Goal: Find contact information: Find contact information

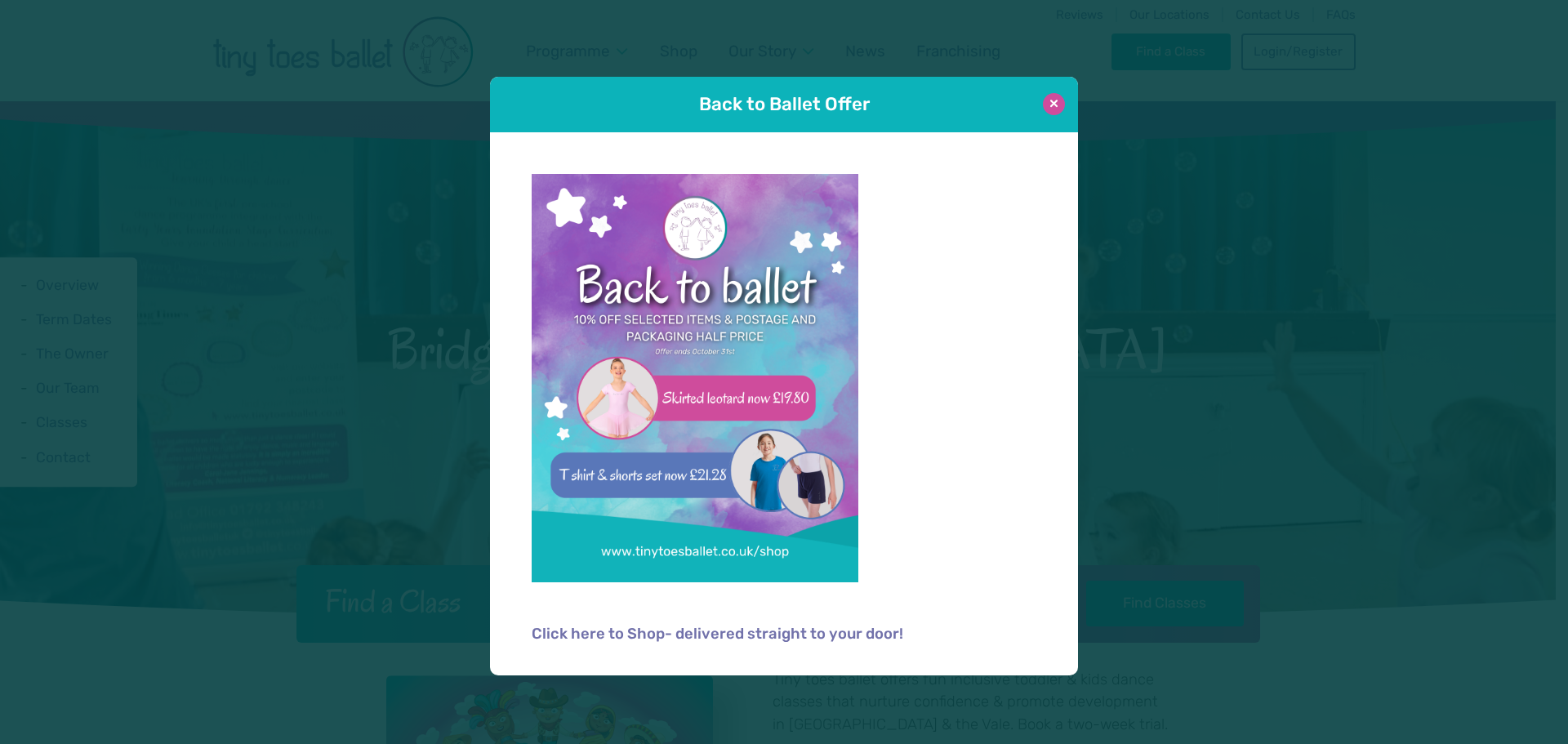
click at [1049, 107] on button at bounding box center [1054, 104] width 22 height 22
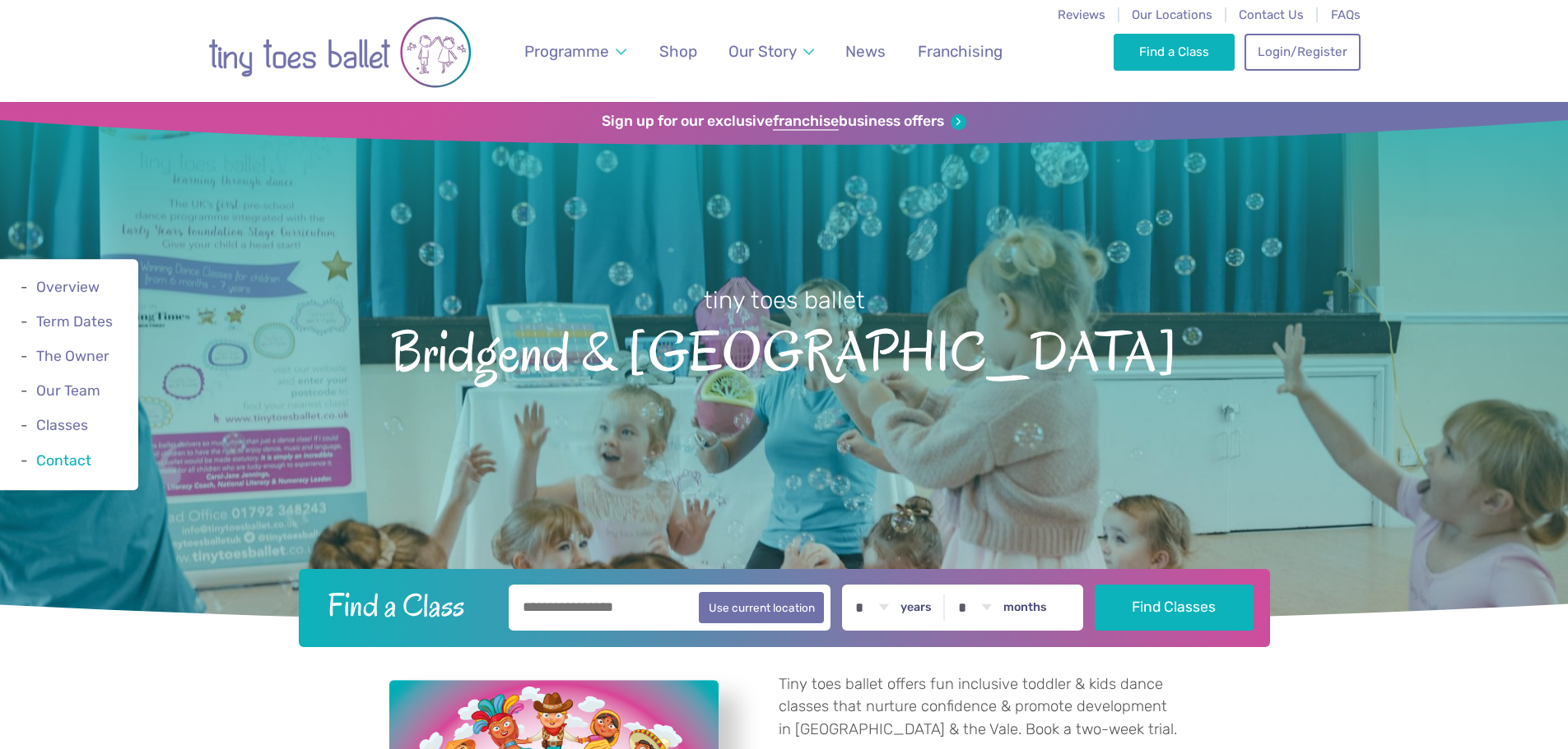
click at [66, 466] on link "Contact" at bounding box center [64, 461] width 55 height 17
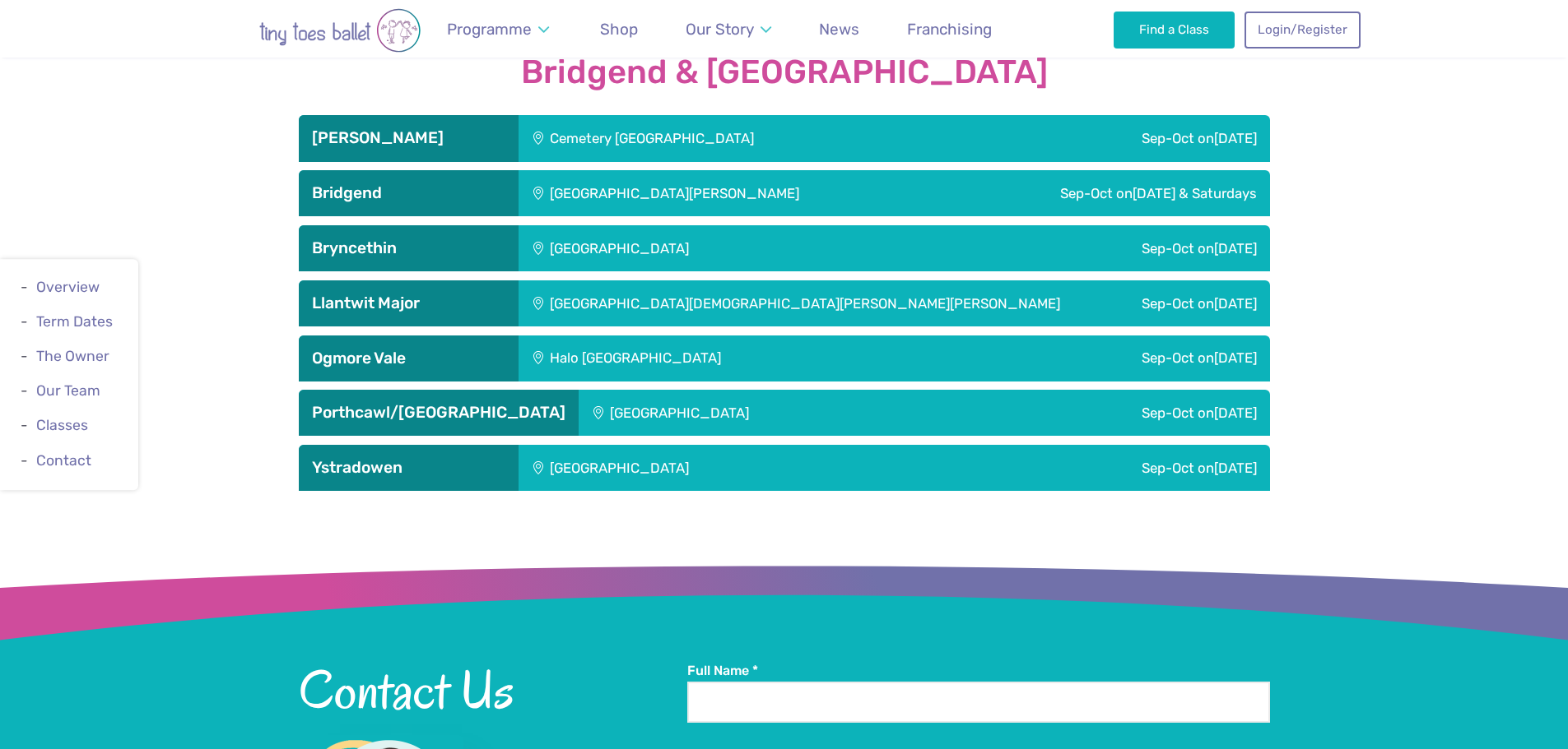
scroll to position [2855, 0]
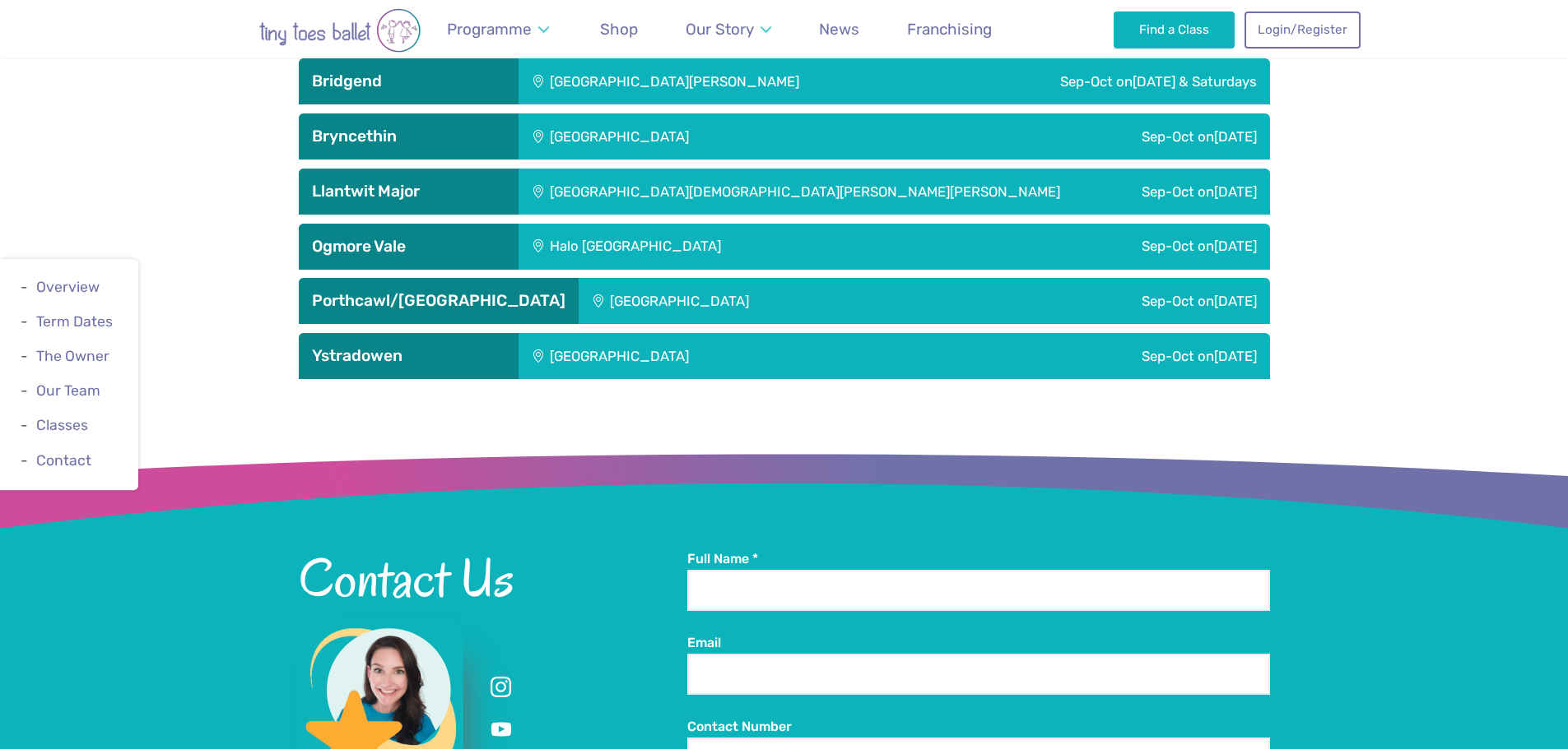
drag, startPoint x: 468, startPoint y: 444, endPoint x: 302, endPoint y: 443, distance: 166.0
click at [302, 550] on div "Contact Us 07770 321502 Ty Delfryn SA11 2EP" at bounding box center [493, 720] width 388 height 341
copy address "A11 2EP"
copy div "Full Name * Email Contact Number Child's Age * * * * * * * * * * ** ** ** years…"
copy address "SA11 2EP"
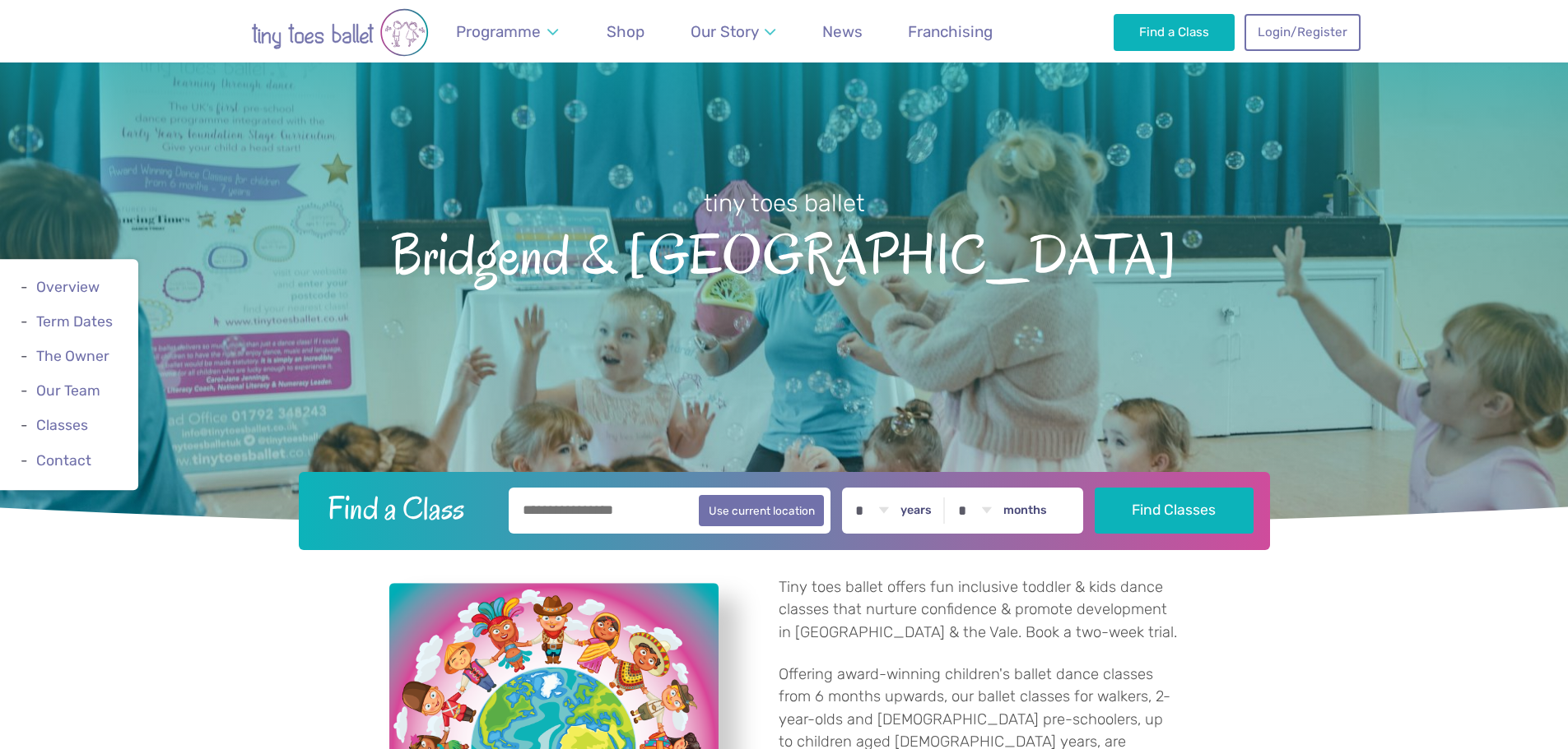
scroll to position [0, 0]
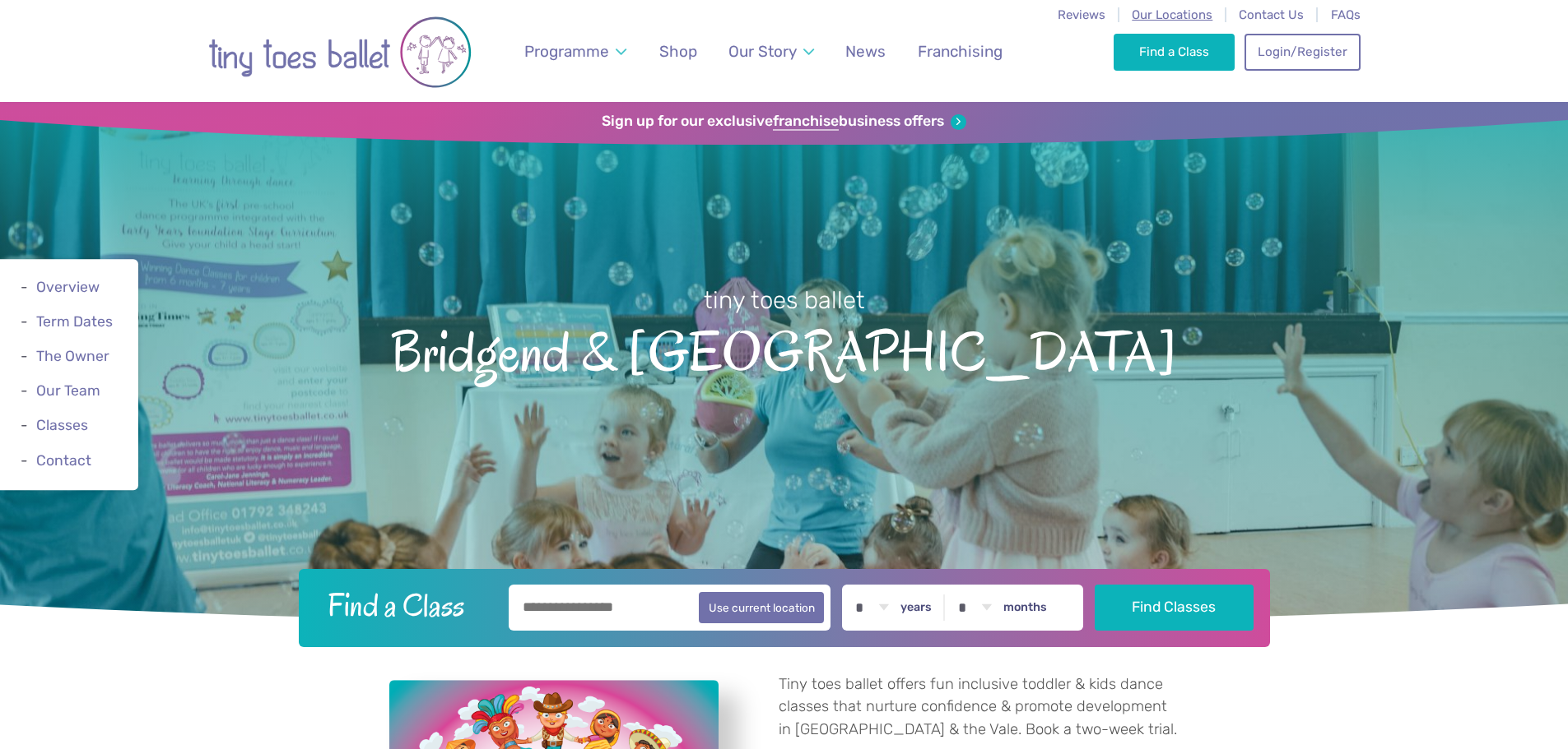
drag, startPoint x: 1185, startPoint y: 14, endPoint x: 1176, endPoint y: 16, distance: 9.2
click at [1185, 14] on span "Our Locations" at bounding box center [1172, 15] width 81 height 15
click at [1077, 729] on p "Tiny toes ballet offers fun inclusive toddler & kids dance classes that nurture…" at bounding box center [978, 708] width 401 height 69
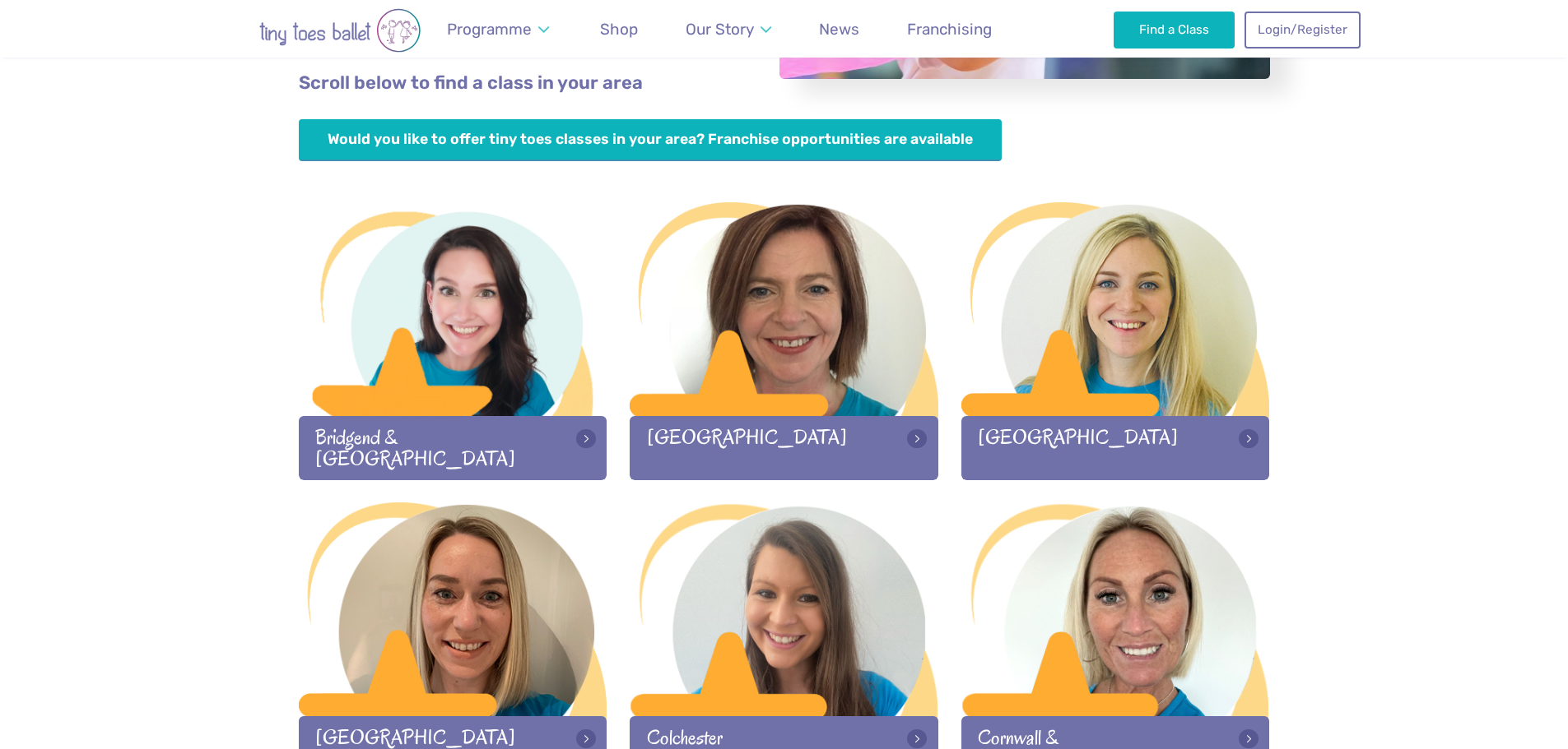
scroll to position [494, 0]
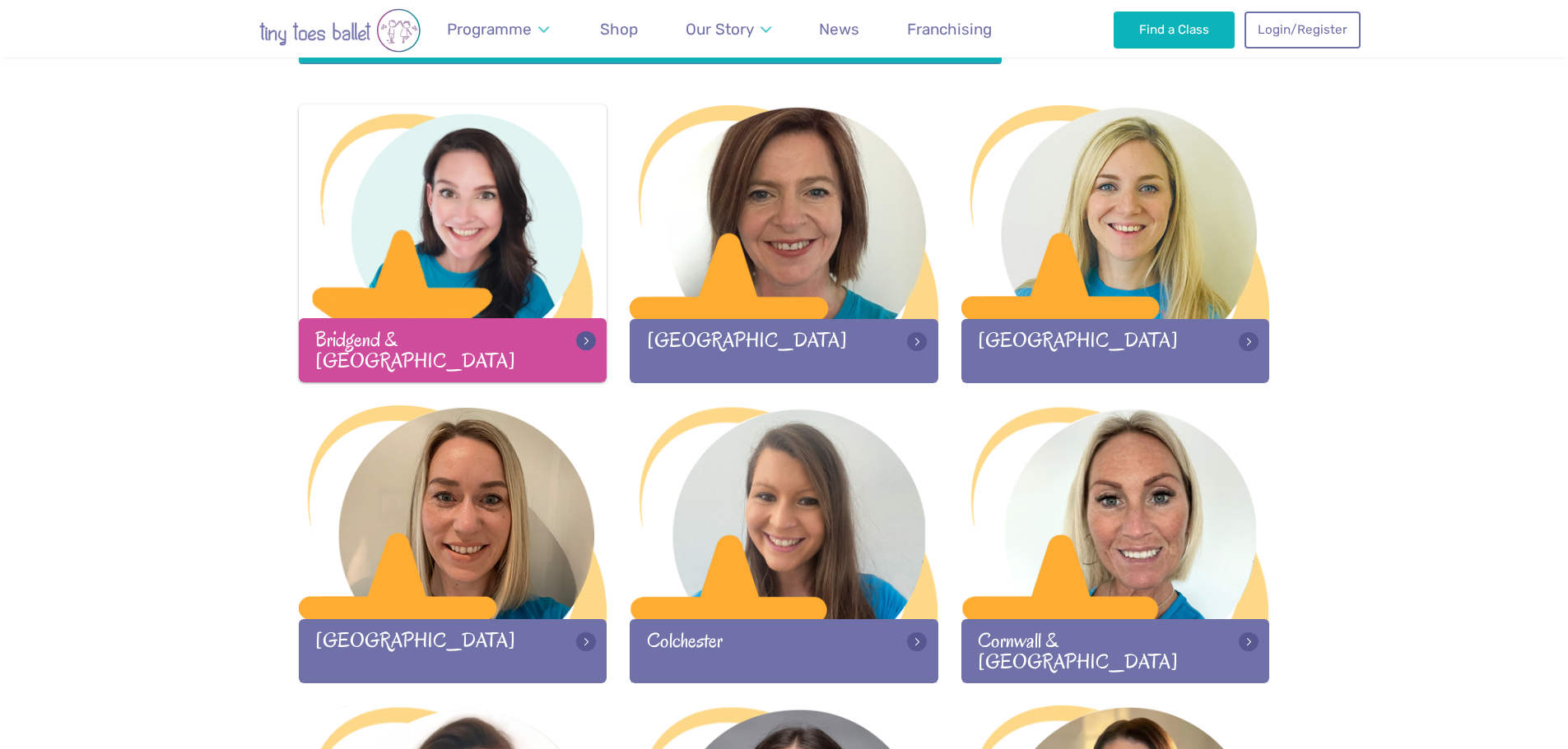
click at [430, 343] on div "Bridgend & [GEOGRAPHIC_DATA]" at bounding box center [454, 349] width 309 height 64
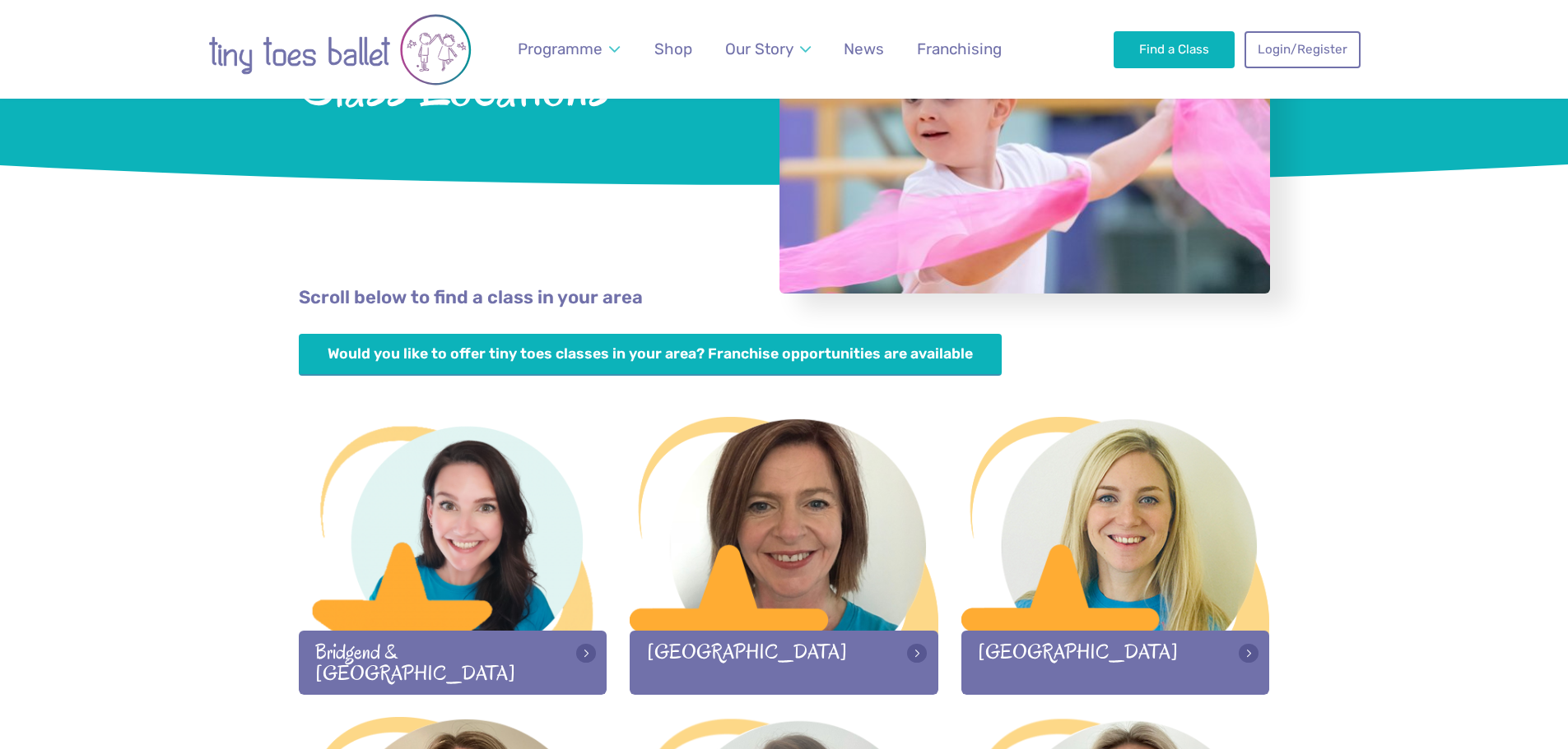
scroll to position [0, 0]
